Goal: Task Accomplishment & Management: Manage account settings

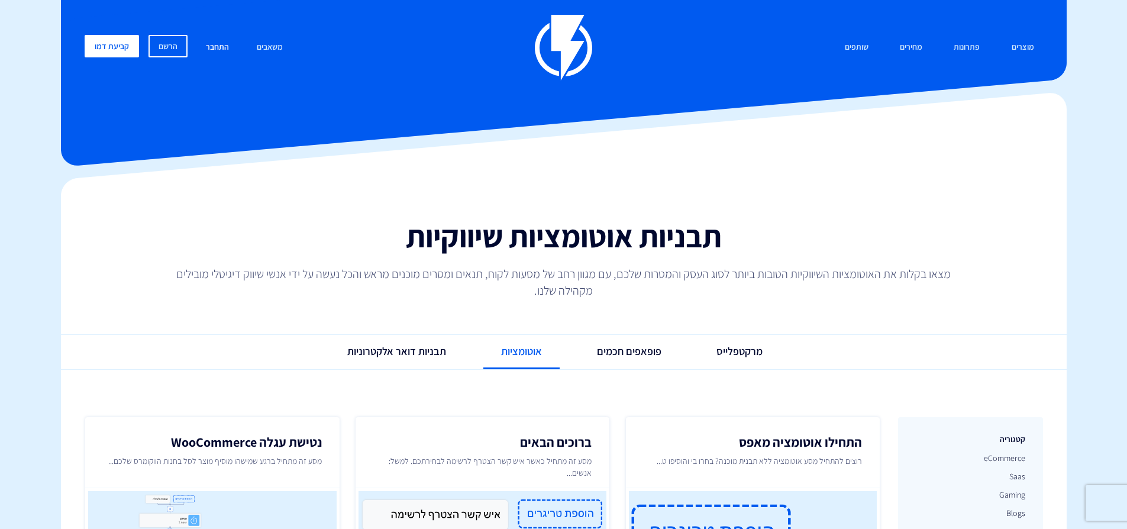
click at [216, 46] on link "התחבר" at bounding box center [217, 47] width 41 height 25
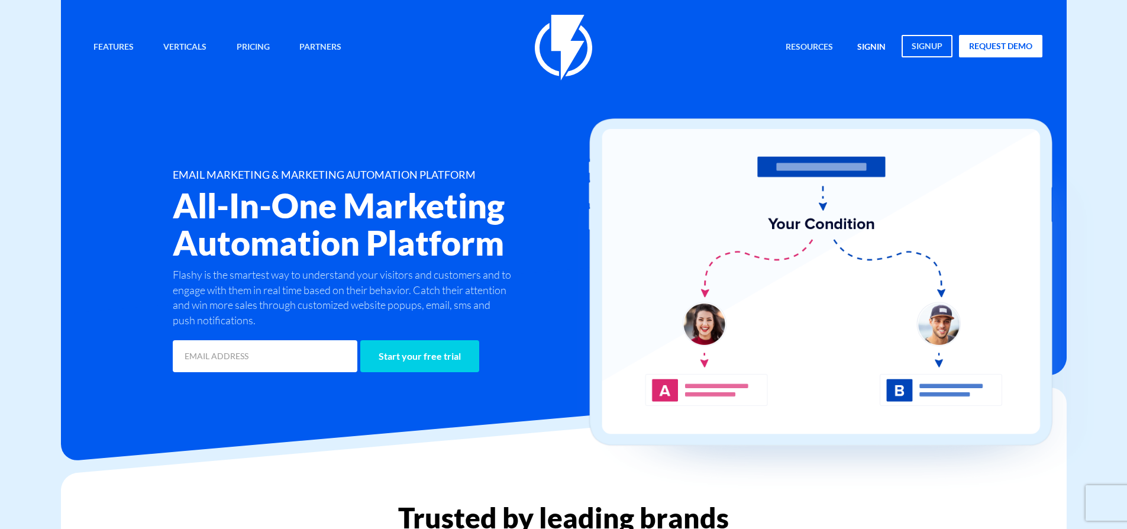
click at [863, 50] on link "signin" at bounding box center [872, 47] width 46 height 25
click at [874, 48] on link "signin" at bounding box center [872, 47] width 46 height 25
